Goal: Find specific page/section: Find specific page/section

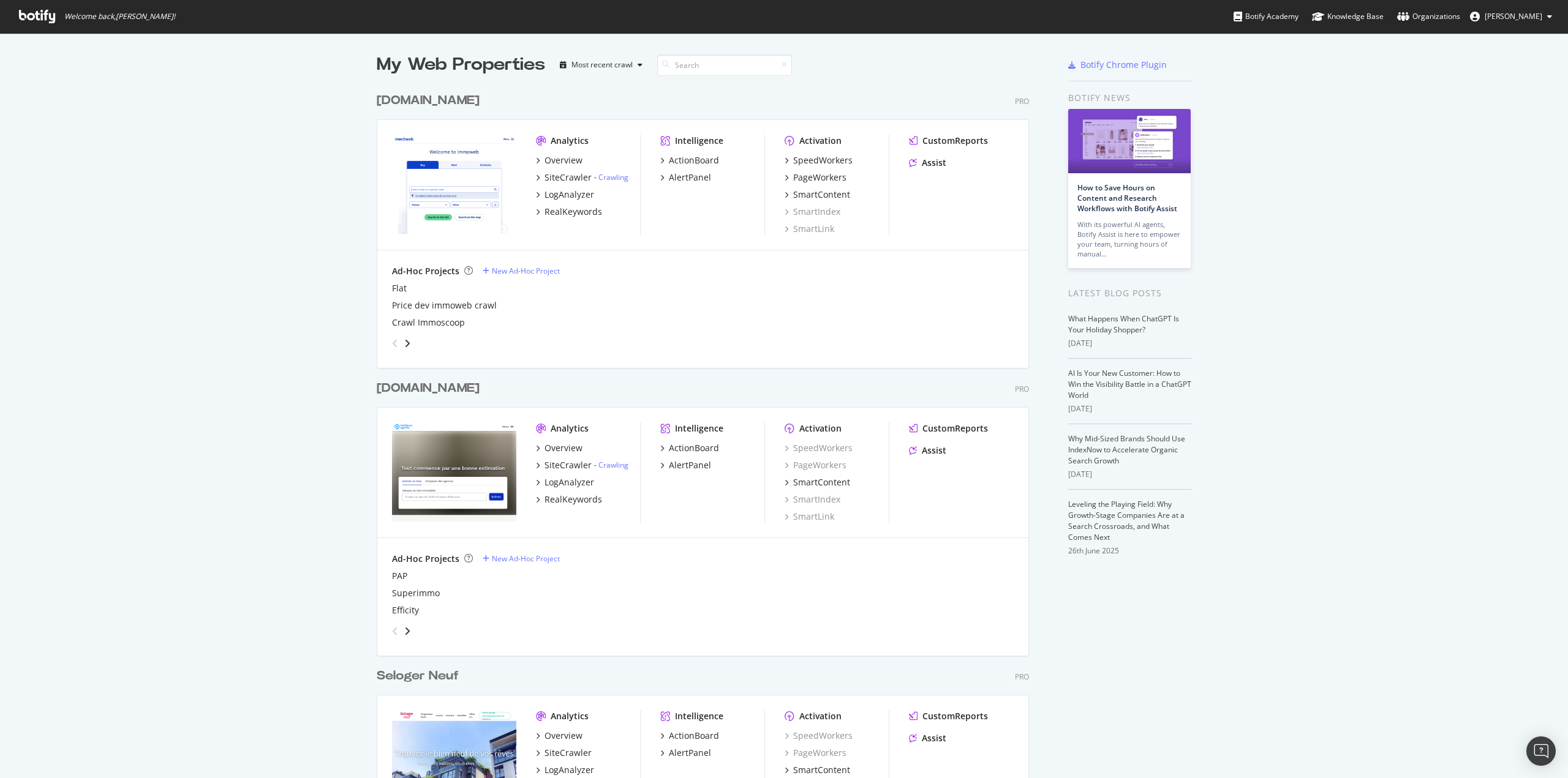
scroll to position [3459, 653]
click at [686, 70] on input at bounding box center [724, 65] width 135 height 22
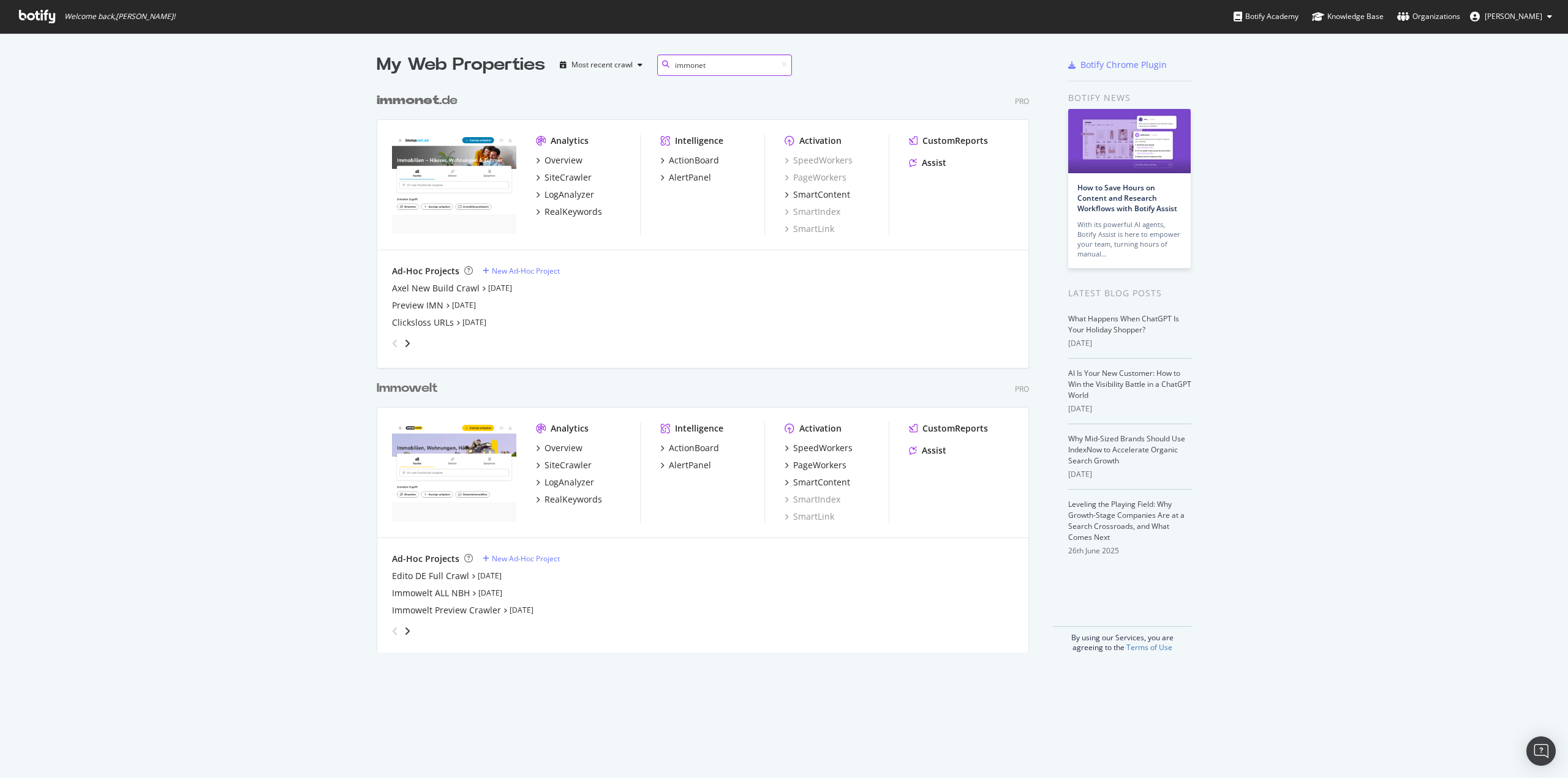
scroll to position [566, 653]
type input "immonet"
click at [575, 189] on div "LogAnalyzer" at bounding box center [569, 194] width 49 height 12
